Goal: Task Accomplishment & Management: Complete application form

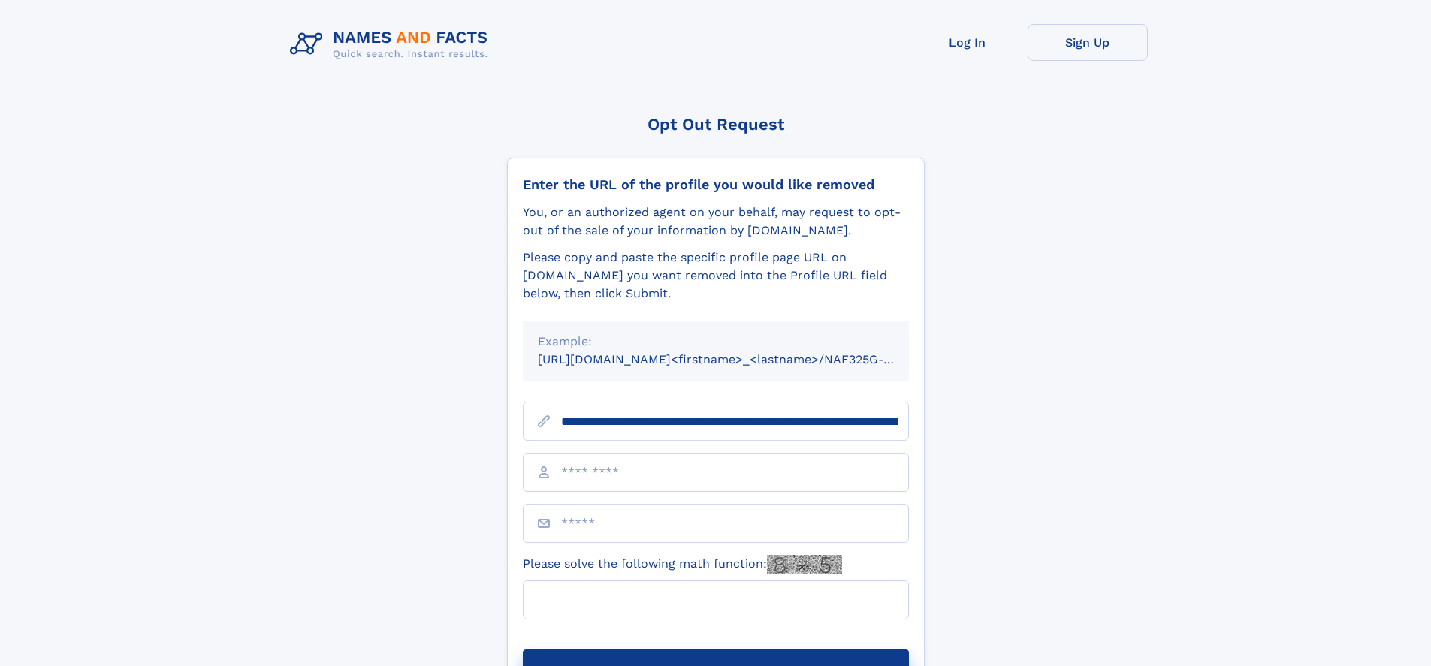
type input "**********"
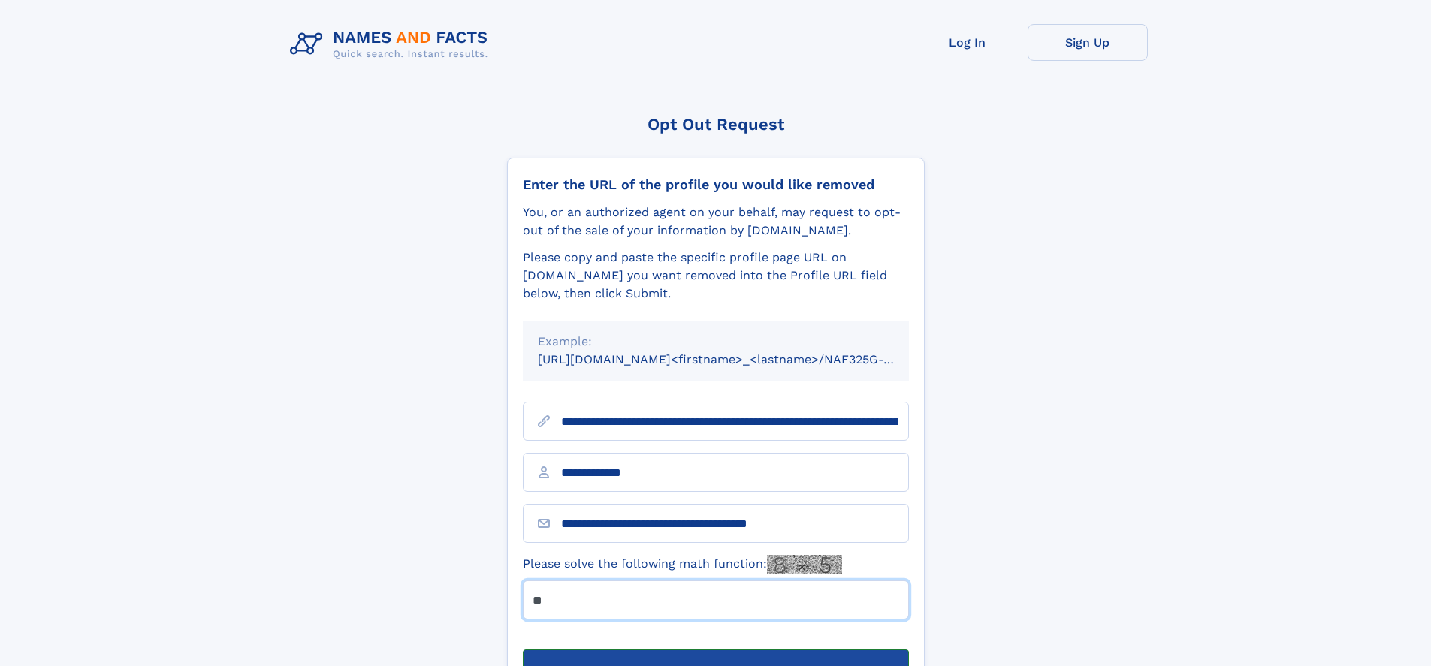
type input "**"
click at [715, 650] on button "Submit Opt Out Request" at bounding box center [716, 674] width 386 height 48
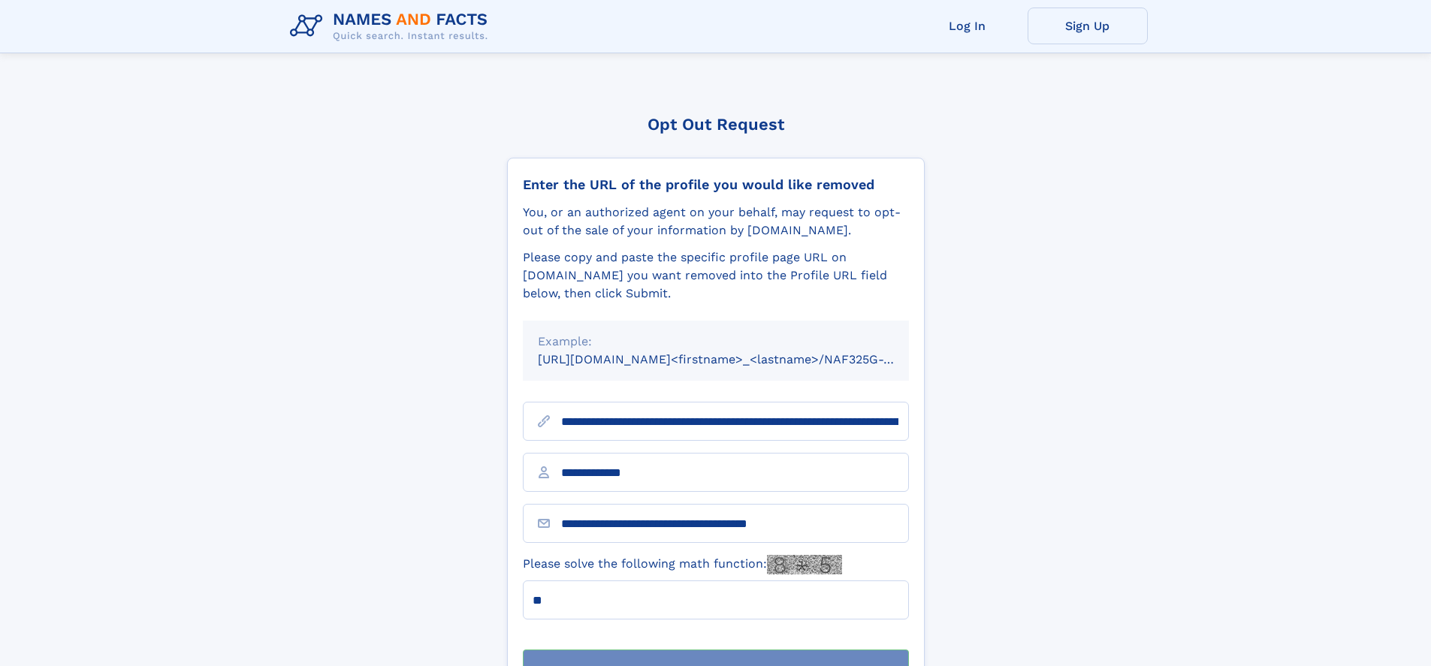
scroll to position [48, 0]
